Goal: Transaction & Acquisition: Obtain resource

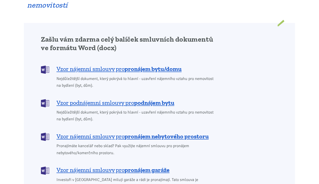
scroll to position [394, 0]
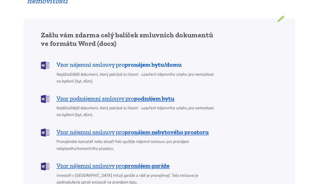
click at [97, 61] on span "Vzor nájemní smlouvy pro pronájem bytu/domu" at bounding box center [118, 65] width 125 height 8
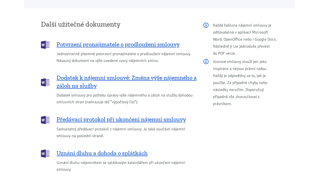
scroll to position [581, 0]
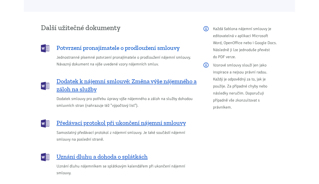
click at [128, 44] on span "Potvrzení pronajímatele o prodloužení smlouvy" at bounding box center [117, 48] width 123 height 8
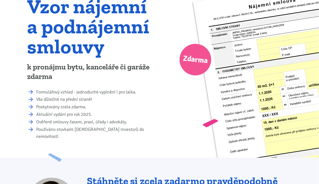
scroll to position [57, 0]
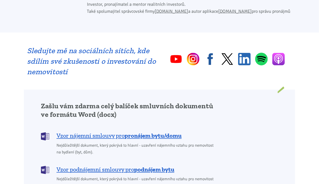
scroll to position [394, 0]
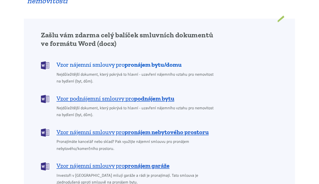
click at [77, 61] on span "Vzor nájemní smlouvy pro pronájem bytu/domu" at bounding box center [118, 65] width 125 height 8
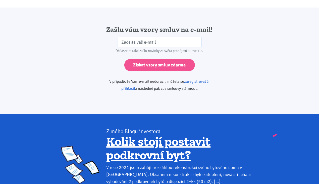
scroll to position [838, 0]
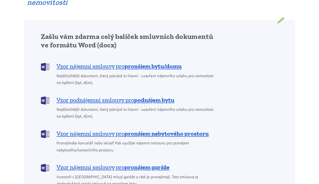
scroll to position [394, 0]
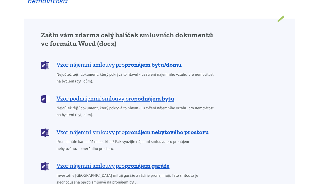
click at [132, 61] on b "pronájem bytu/domu" at bounding box center [153, 64] width 57 height 7
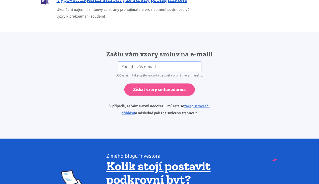
scroll to position [838, 0]
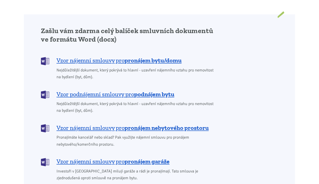
scroll to position [394, 0]
